Goal: Information Seeking & Learning: Learn about a topic

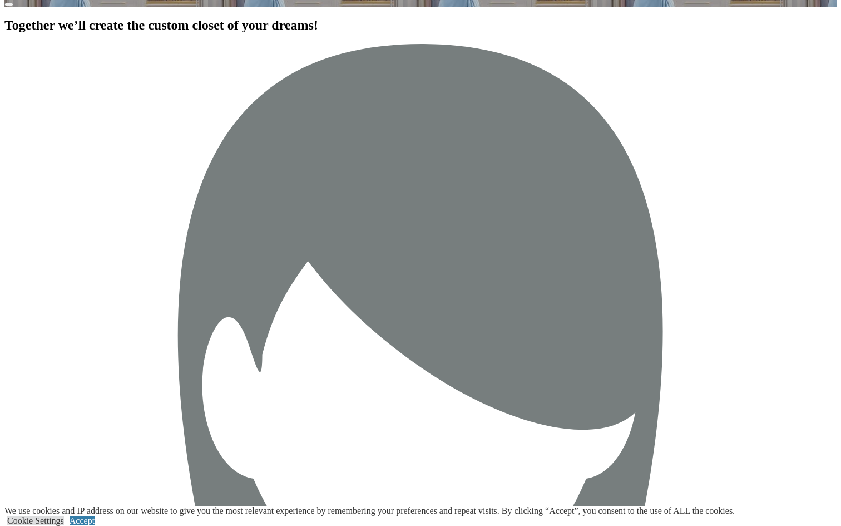
scroll to position [1863, 0]
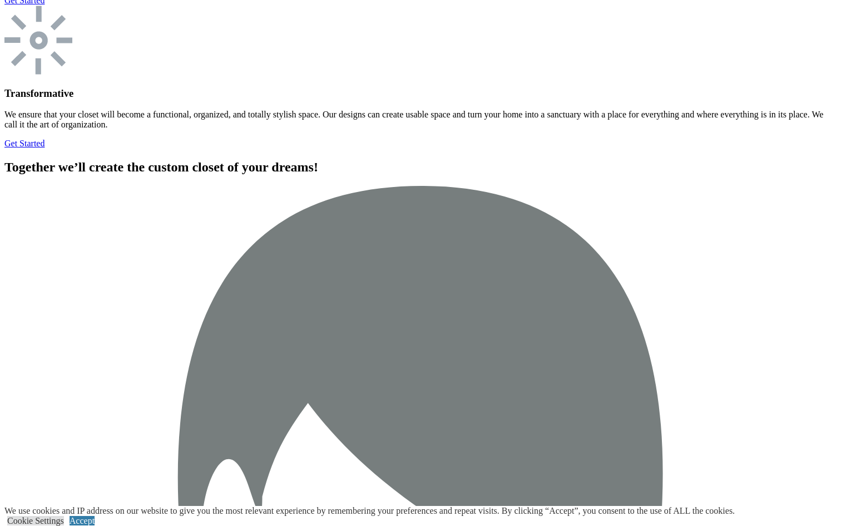
scroll to position [3331, 0]
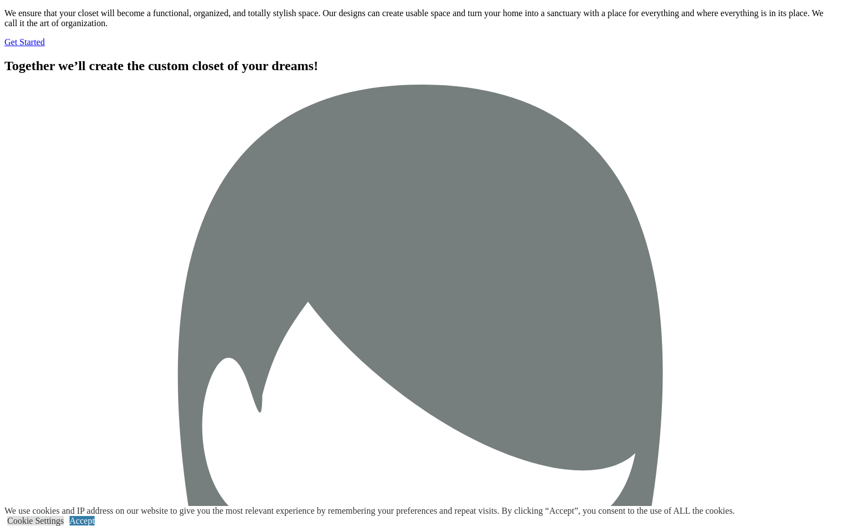
scroll to position [3473, 0]
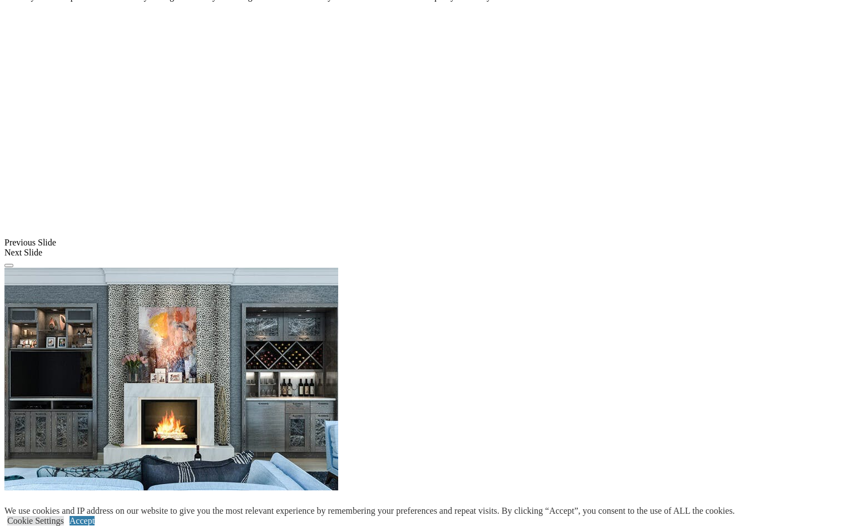
scroll to position [839, 0]
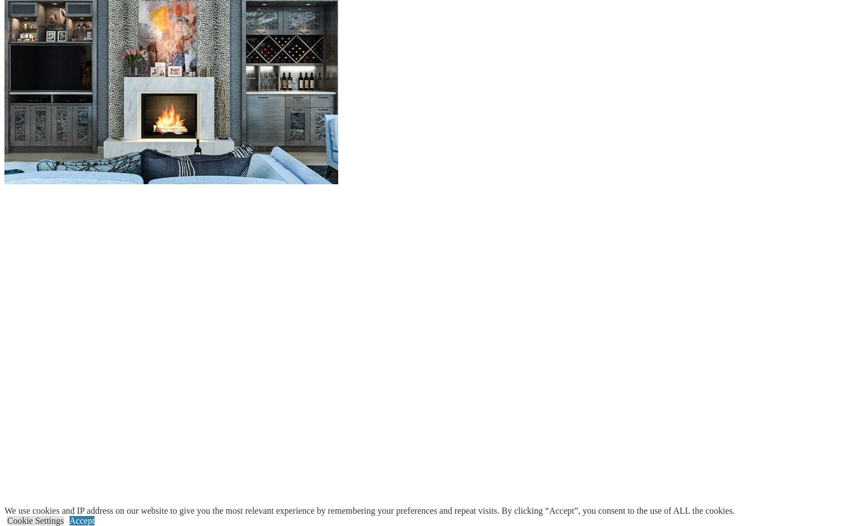
scroll to position [1150, 0]
